Goal: Information Seeking & Learning: Learn about a topic

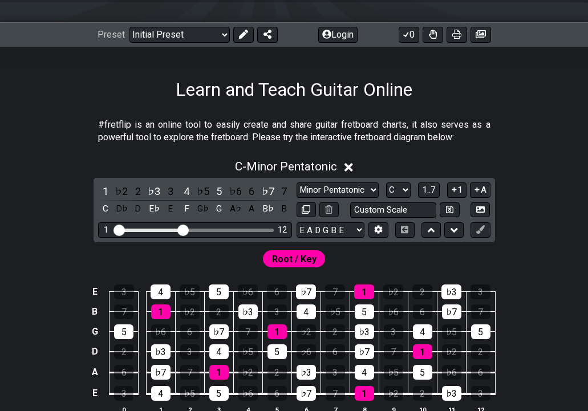
scroll to position [141, 0]
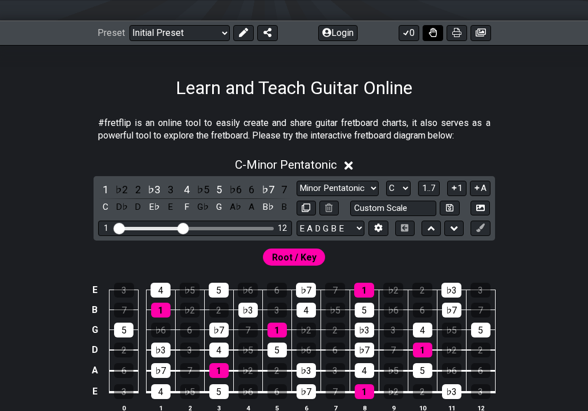
click at [431, 30] on icon at bounding box center [433, 32] width 8 height 9
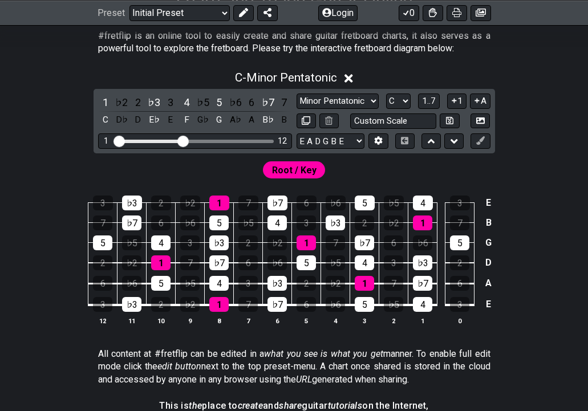
scroll to position [229, 0]
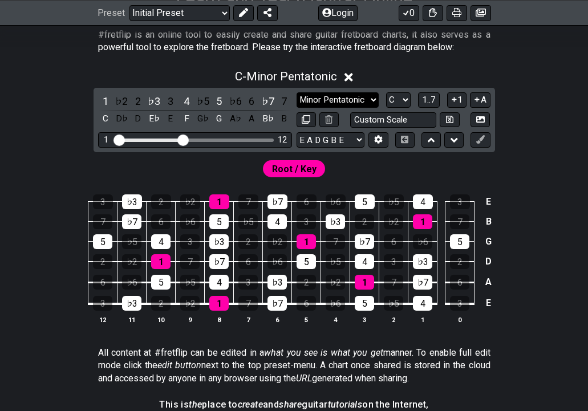
select select "Major / [PERSON_NAME]"
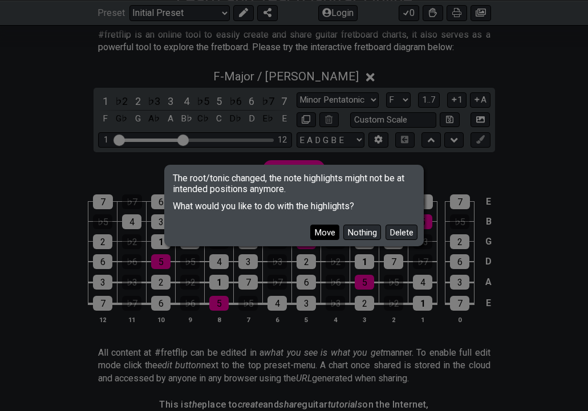
click at [320, 237] on button "Move" at bounding box center [324, 232] width 29 height 15
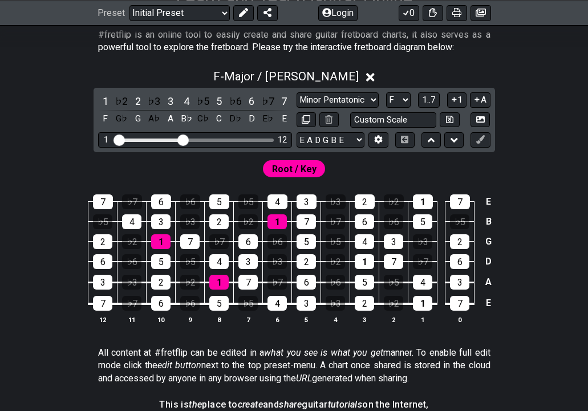
scroll to position [230, 0]
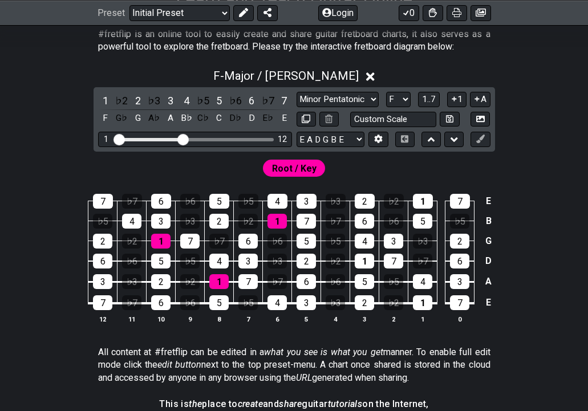
click at [409, 355] on p "All content at #fretflip can be edited in a what you see is what you get manner…" at bounding box center [294, 365] width 392 height 38
drag, startPoint x: 182, startPoint y: 140, endPoint x: 255, endPoint y: 169, distance: 78.6
click at [255, 169] on div "F - Major / Ionian 1 ♭2 2 ♭3 3 4 ♭5 5 ♭6 6 ♭7 7 F G♭ G A♭ A B♭ C♭ C D♭ D E♭ E M…" at bounding box center [294, 200] width 588 height 277
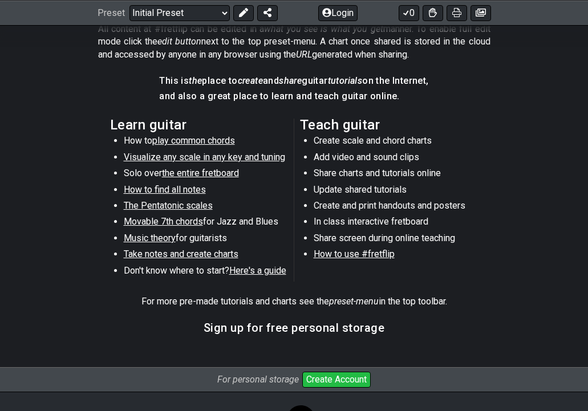
scroll to position [550, 0]
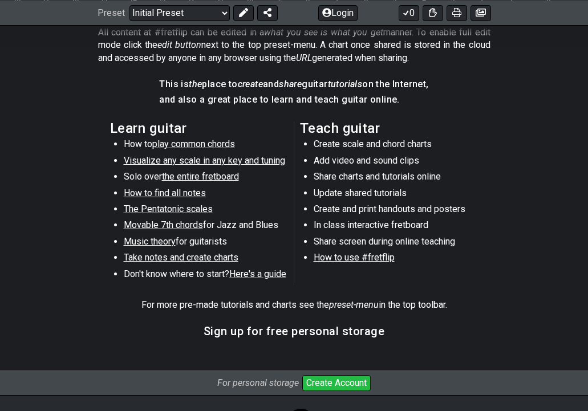
click at [200, 175] on span "the entire fretboard" at bounding box center [200, 176] width 77 height 11
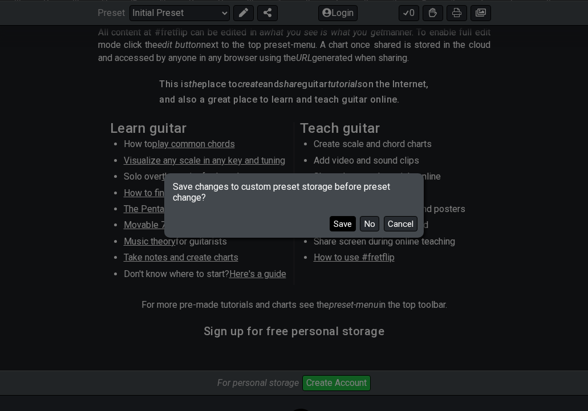
click at [335, 222] on button "Save" at bounding box center [343, 223] width 26 height 15
select select "C"
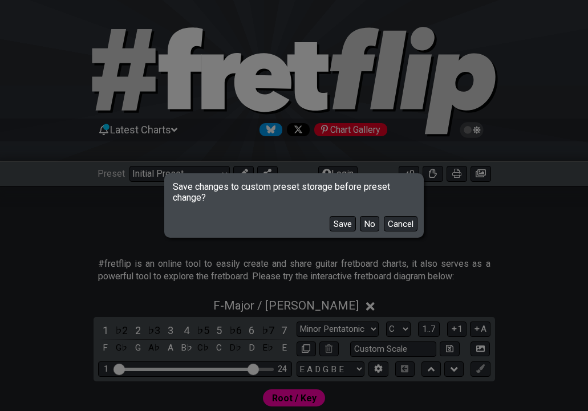
select select "/how-to-solo"
select select "Minor Pentatonic"
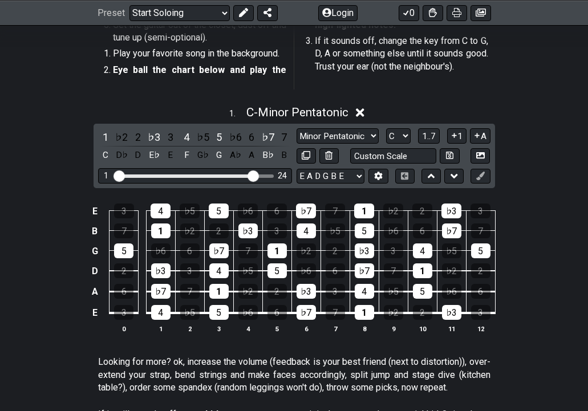
scroll to position [238, 0]
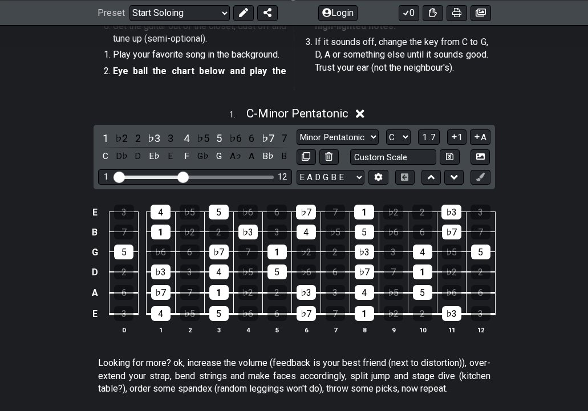
drag, startPoint x: 251, startPoint y: 176, endPoint x: 182, endPoint y: 180, distance: 69.1
click at [182, 176] on input "Visible fret range" at bounding box center [195, 176] width 162 height 0
click at [435, 13] on icon at bounding box center [433, 11] width 8 height 9
click at [434, 13] on icon at bounding box center [433, 12] width 8 height 9
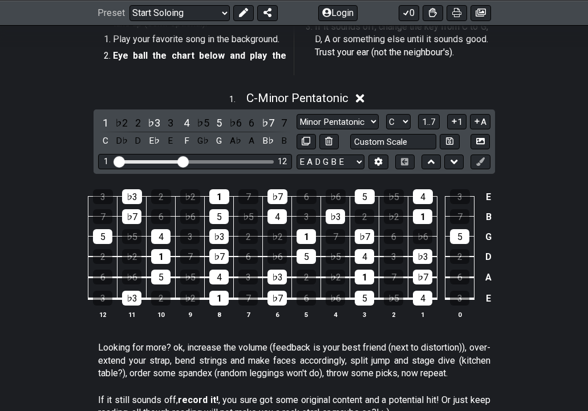
scroll to position [254, 0]
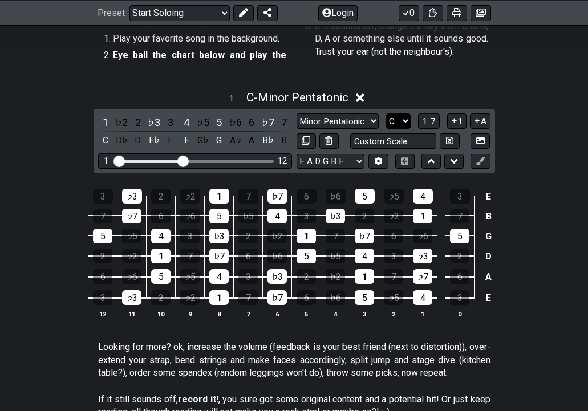
select select "F"
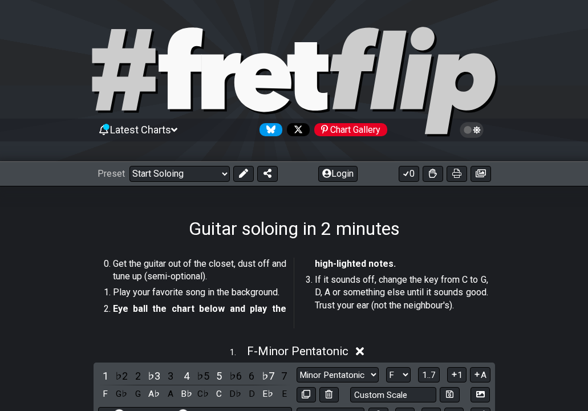
scroll to position [0, 0]
select select "/how-to-solo"
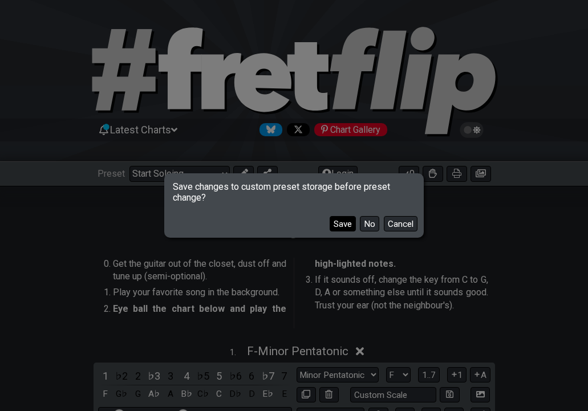
click at [338, 225] on button "Save" at bounding box center [343, 223] width 26 height 15
select select "C"
select select "/welcome"
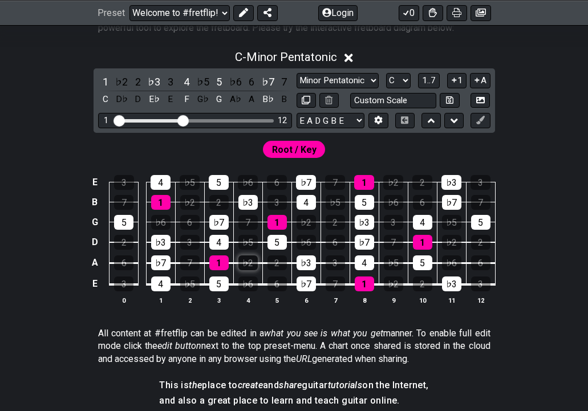
scroll to position [249, 0]
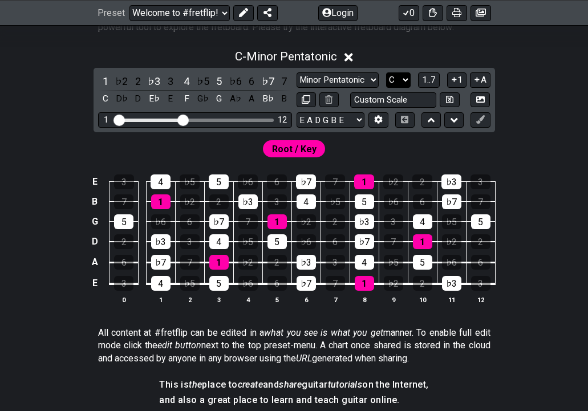
select select "F"
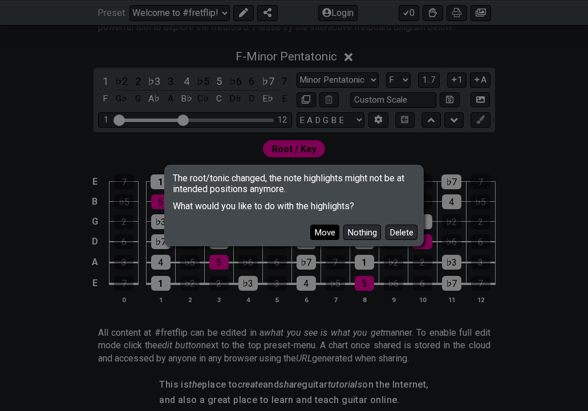
click at [323, 235] on button "Move" at bounding box center [324, 232] width 29 height 15
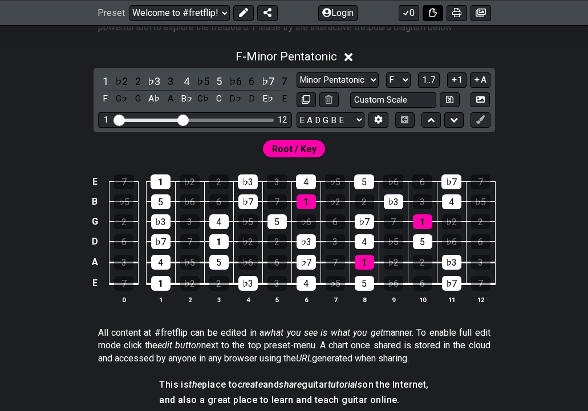
click at [432, 10] on icon at bounding box center [433, 11] width 8 height 9
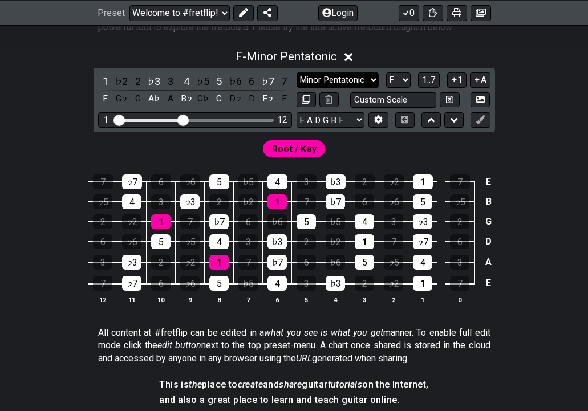
select select "Major Pentatonic"
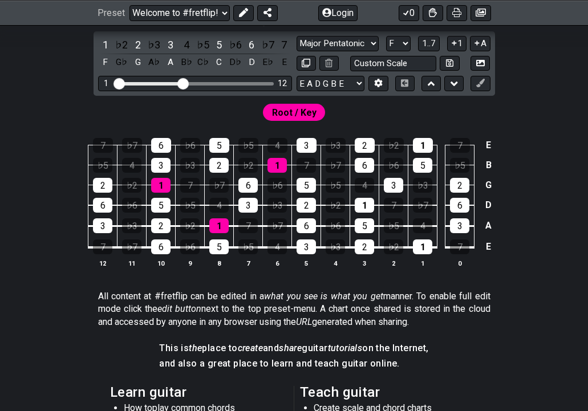
scroll to position [286, 0]
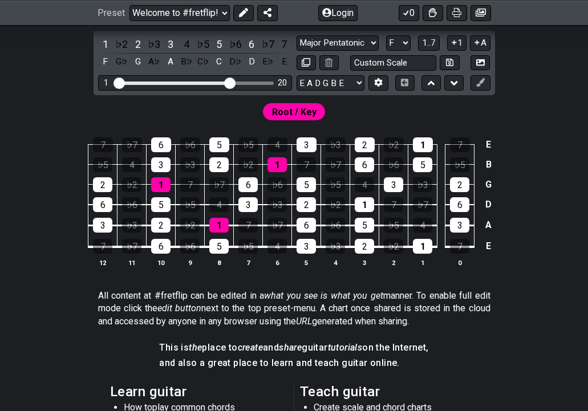
drag, startPoint x: 182, startPoint y: 83, endPoint x: 230, endPoint y: 100, distance: 50.5
click at [230, 100] on div "F - Major Pentatonic 1 ♭2 2 ♭3 3 4 ♭5 5 ♭6 6 ♭7 7 F G♭ G A♭ A B♭ C♭ C D♭ D E♭ E…" at bounding box center [294, 144] width 588 height 277
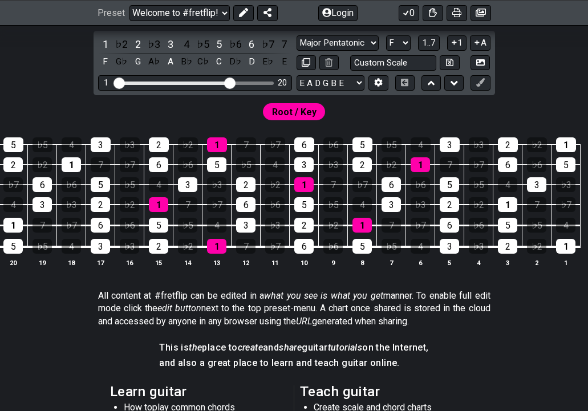
scroll to position [0, 0]
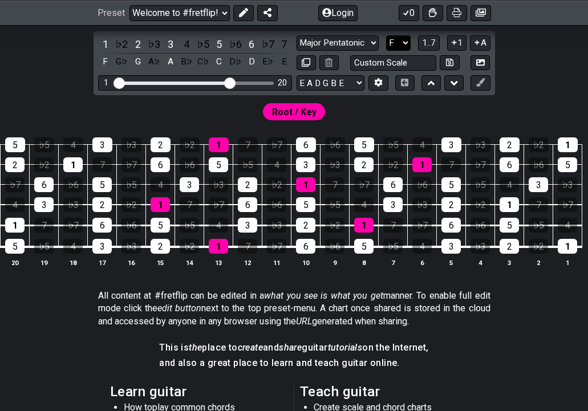
select select "G"
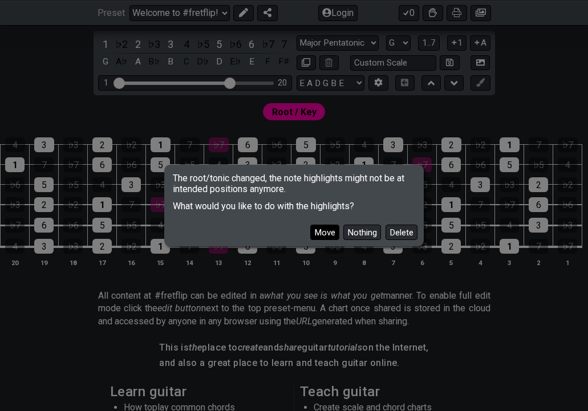
click at [322, 233] on button "Move" at bounding box center [324, 232] width 29 height 15
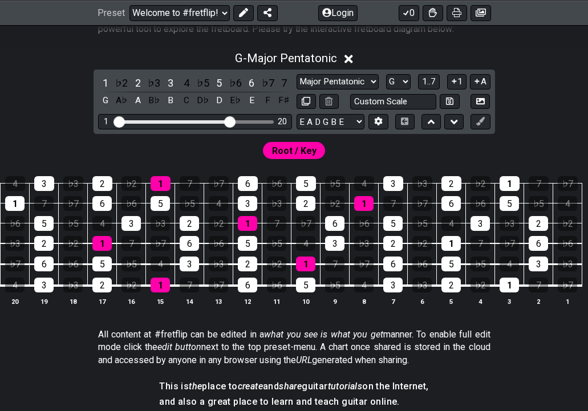
scroll to position [248, 0]
